Goal: Book appointment/travel/reservation

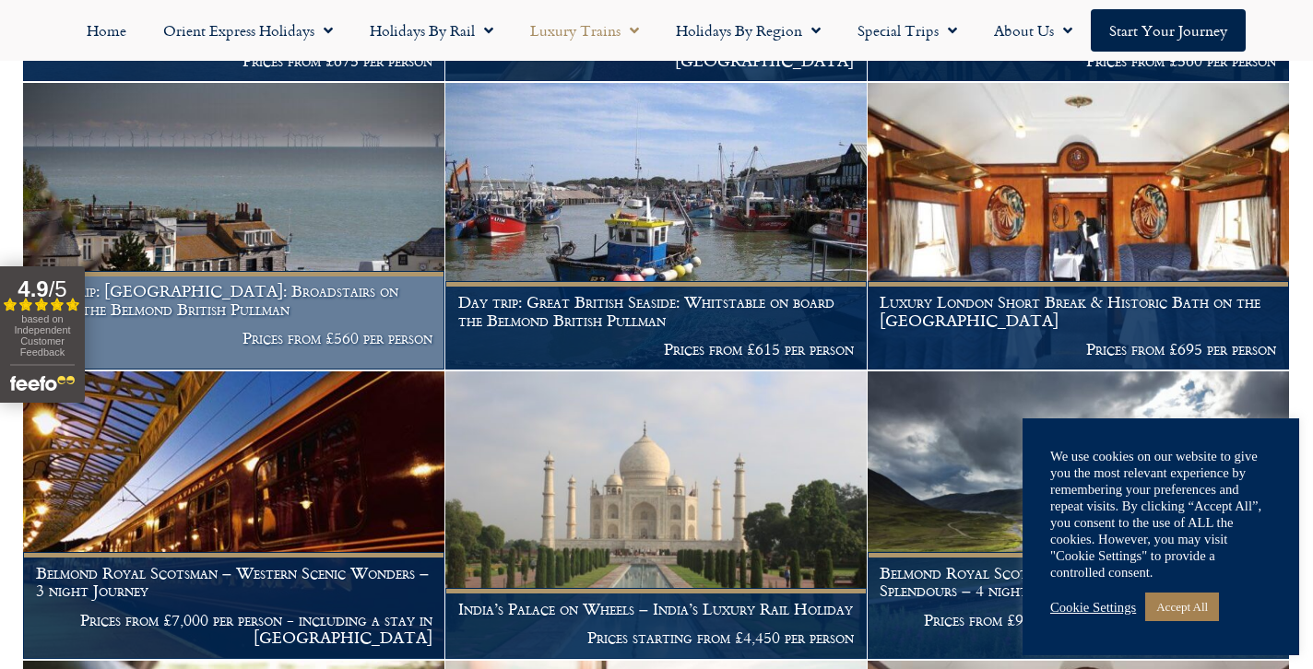
scroll to position [2693, 0]
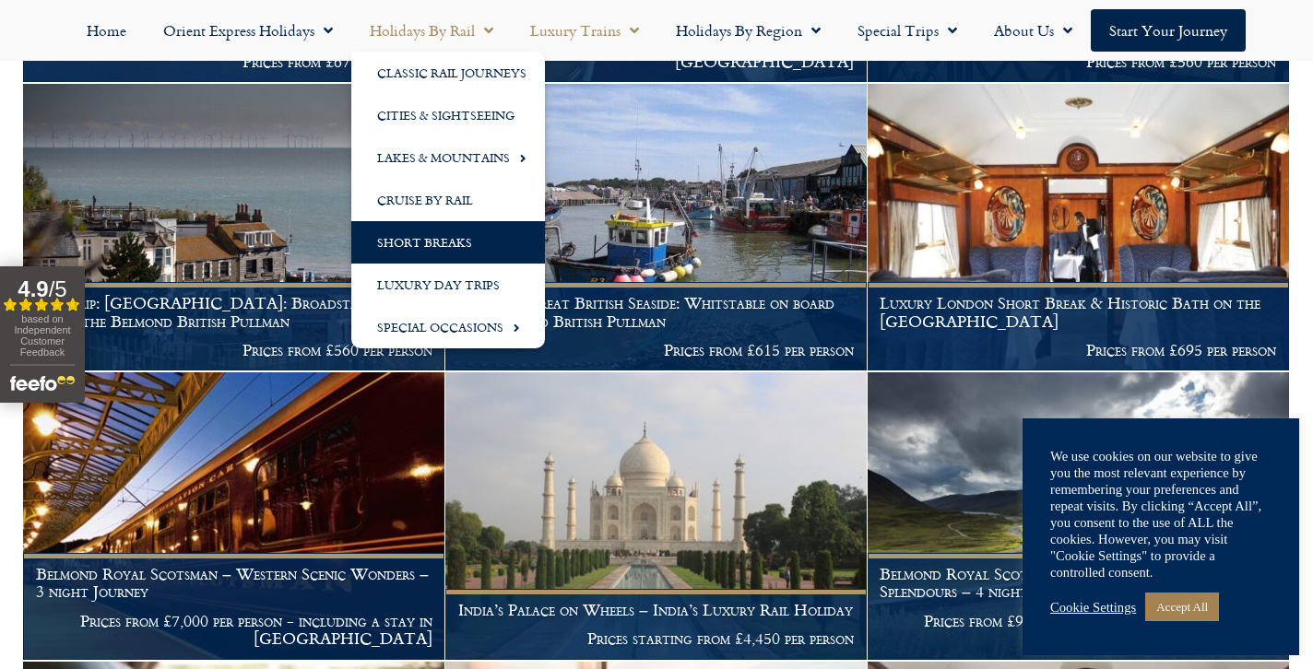
click at [445, 242] on link "Short Breaks" at bounding box center [448, 242] width 194 height 42
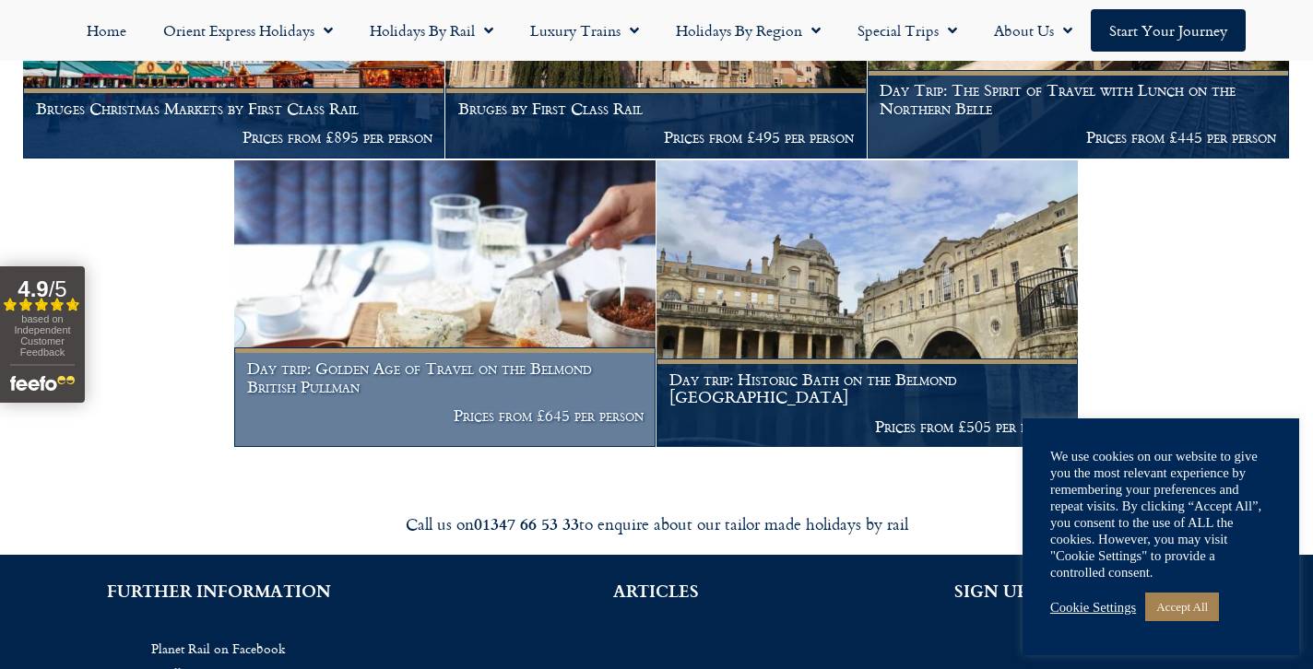
scroll to position [3815, 0]
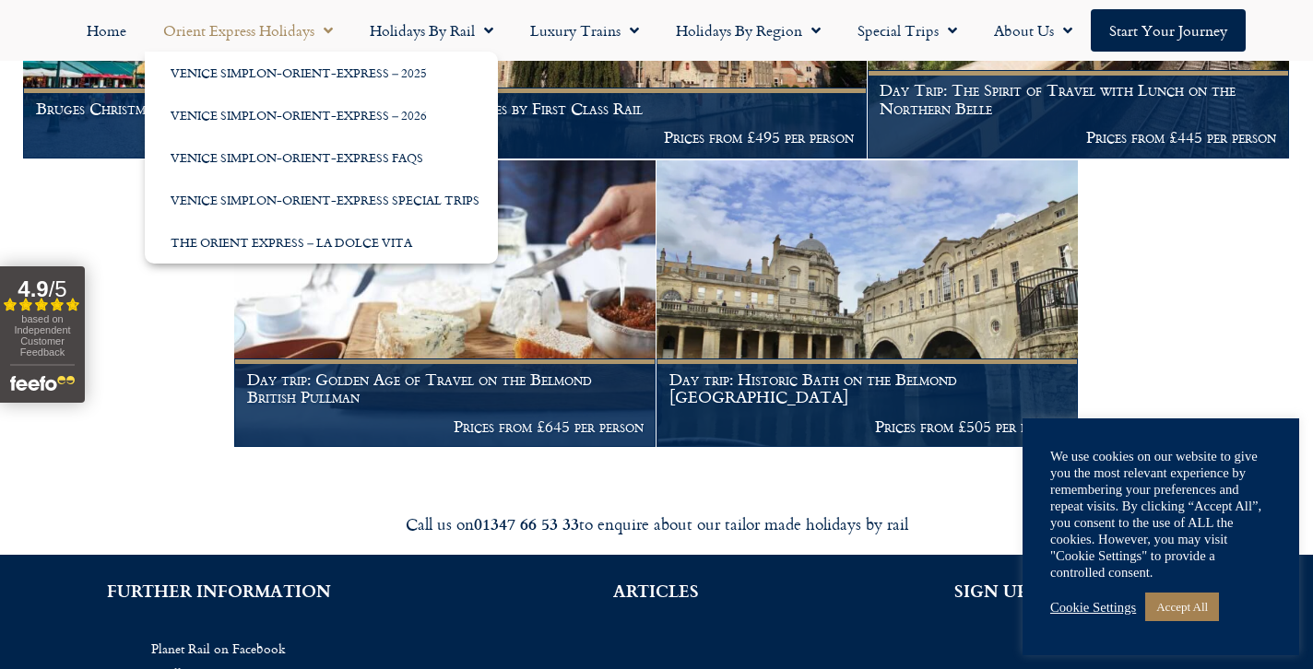
click at [220, 31] on link "Orient Express Holidays" at bounding box center [248, 30] width 206 height 42
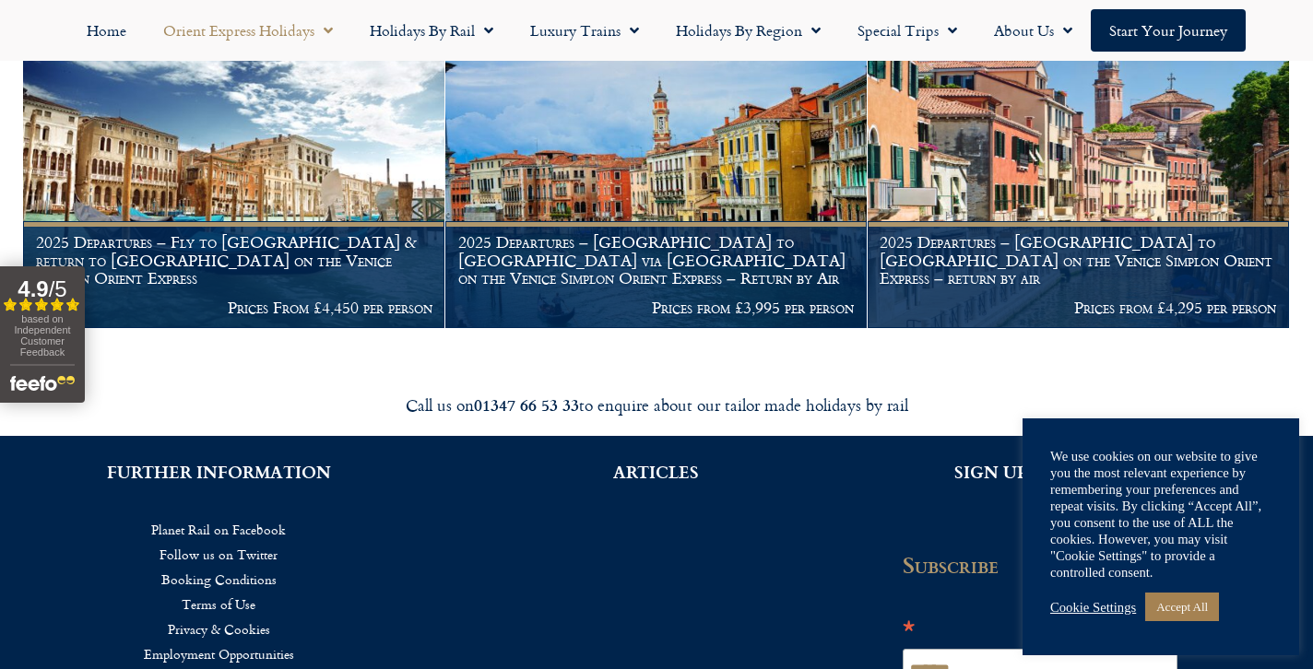
scroll to position [2707, 0]
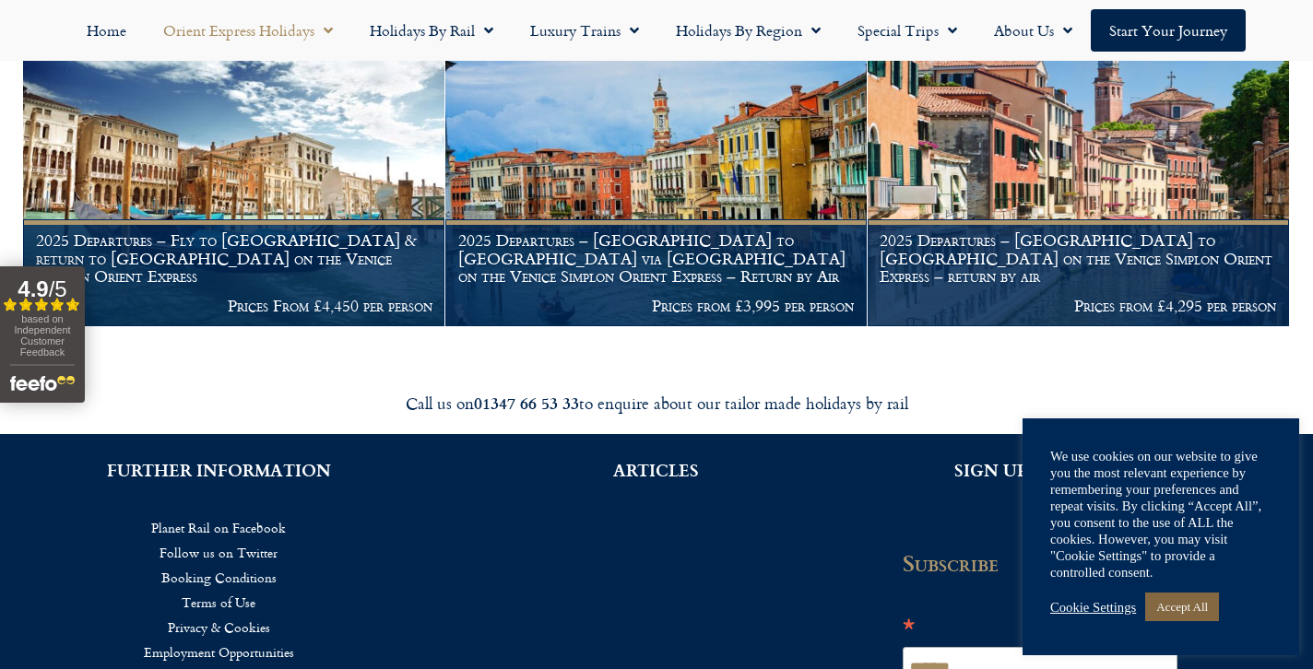
click at [1208, 608] on link "Accept All" at bounding box center [1182, 607] width 74 height 29
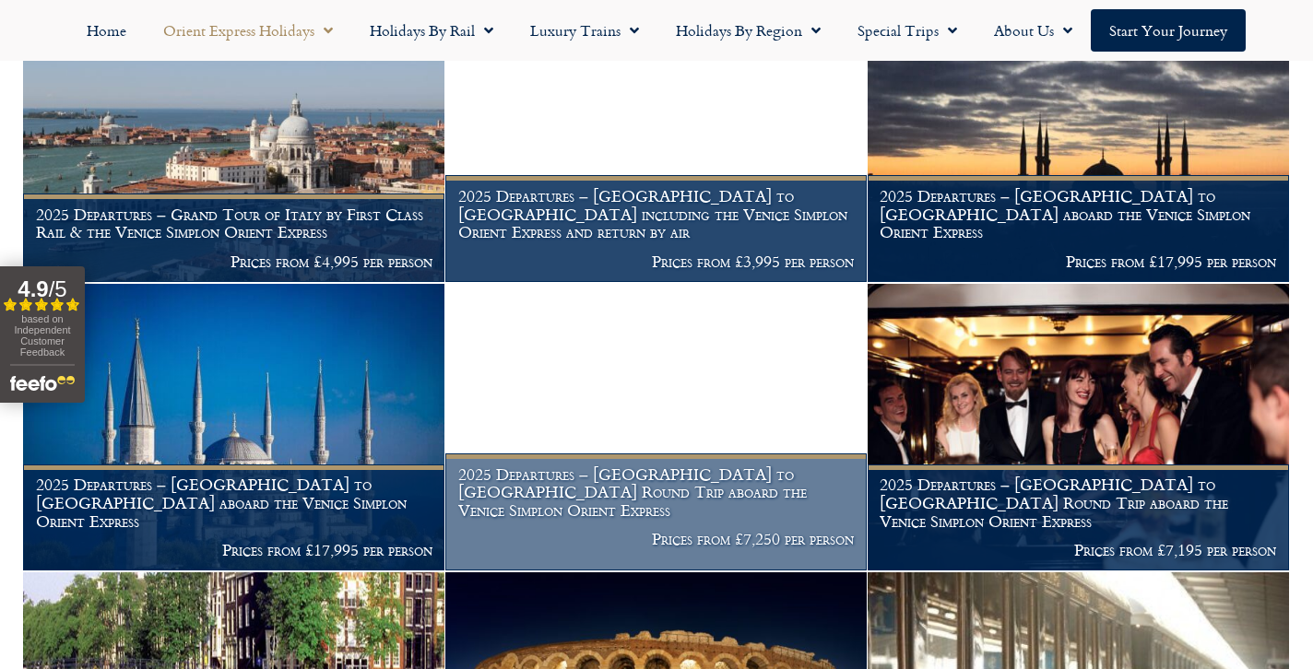
scroll to position [1877, 0]
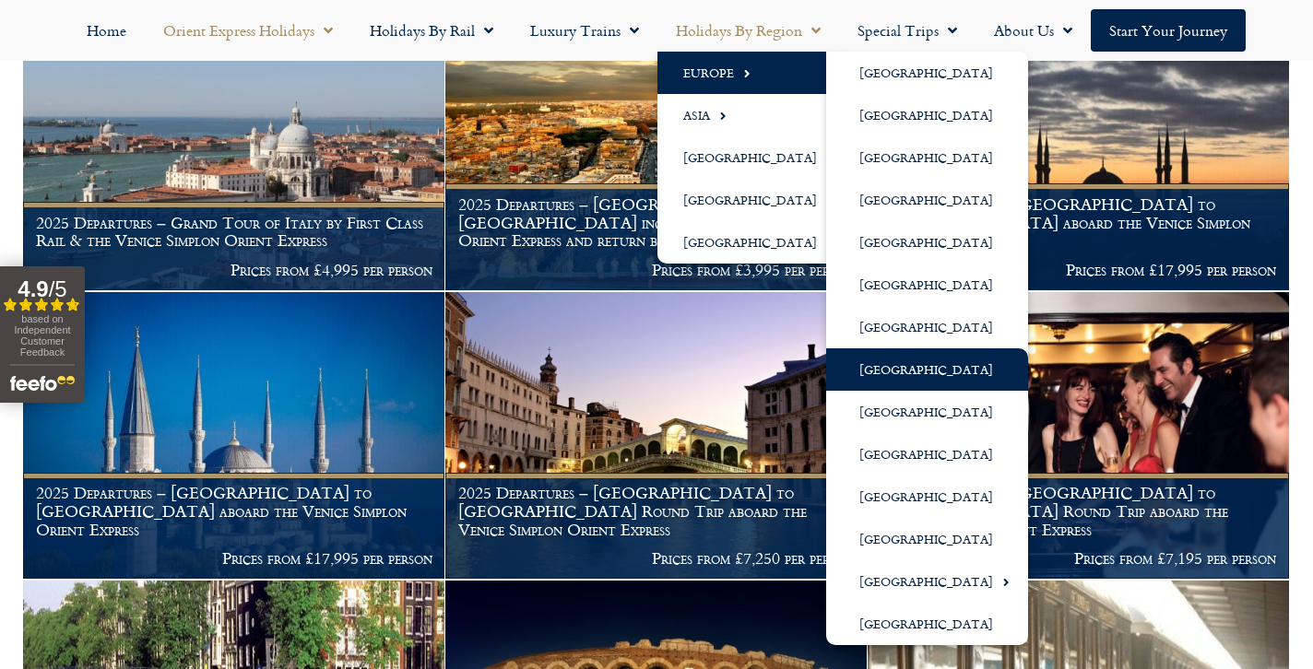
click at [903, 363] on link "[GEOGRAPHIC_DATA]" at bounding box center [927, 369] width 202 height 42
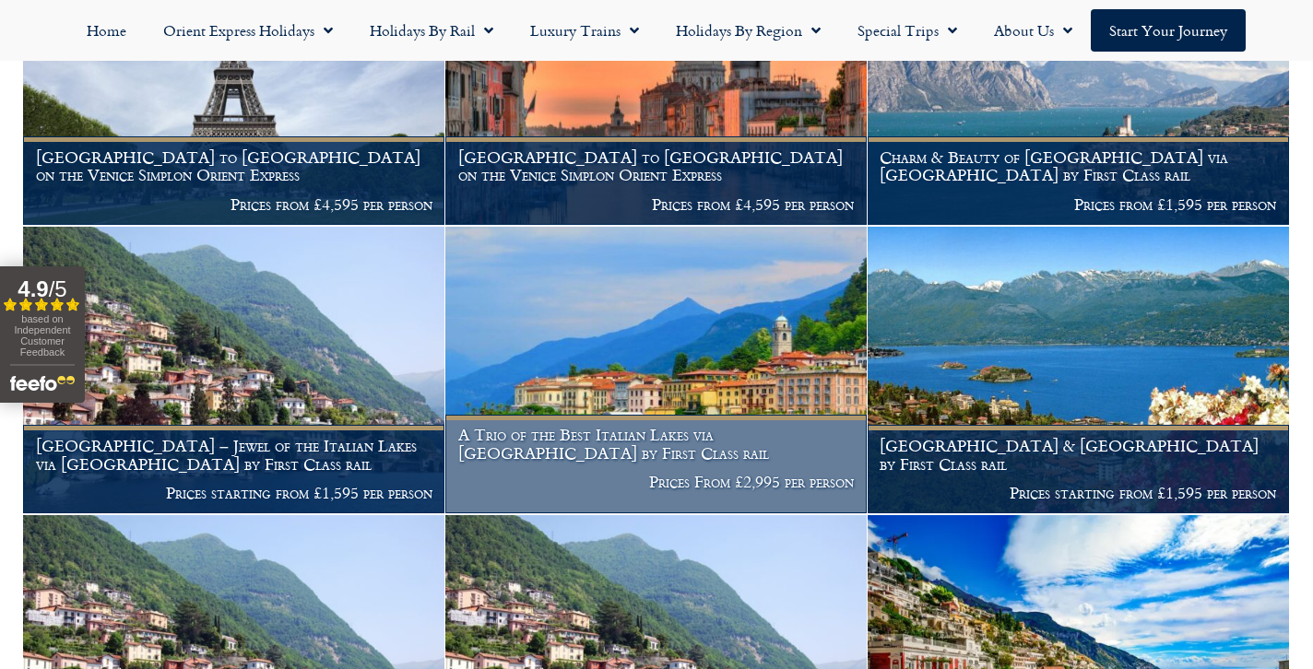
scroll to position [661, 0]
